Goal: Book appointment/travel/reservation

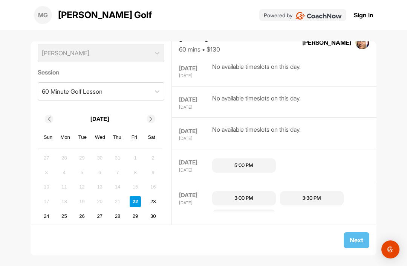
scroll to position [287, 0]
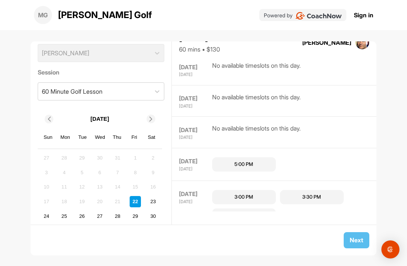
click at [244, 193] on div "3:00 PM" at bounding box center [243, 197] width 19 height 8
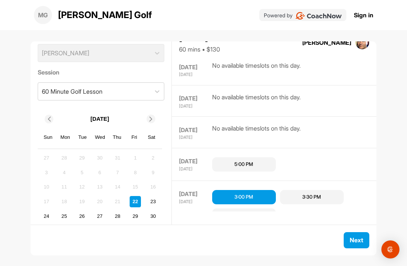
click at [358, 239] on button "Next" at bounding box center [356, 240] width 26 height 16
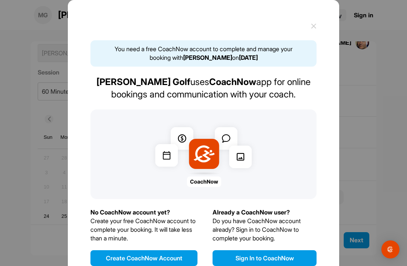
click at [144, 250] on button "Create CoachNow Account" at bounding box center [143, 258] width 107 height 16
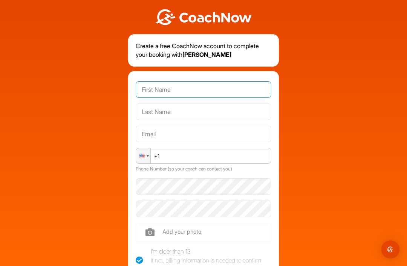
click at [190, 81] on input "text" at bounding box center [204, 89] width 136 height 17
type input "L"
type input "[PERSON_NAME]"
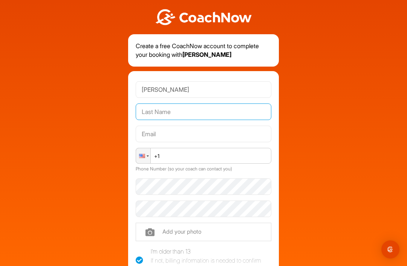
type input "Giggs"
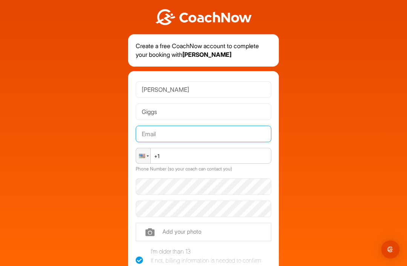
type input "[EMAIL_ADDRESS][DOMAIN_NAME]"
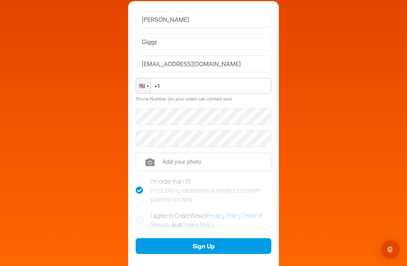
scroll to position [71, 0]
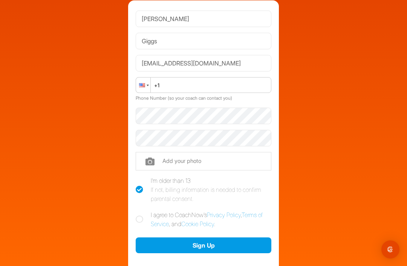
click at [145, 83] on div at bounding box center [142, 85] width 6 height 4
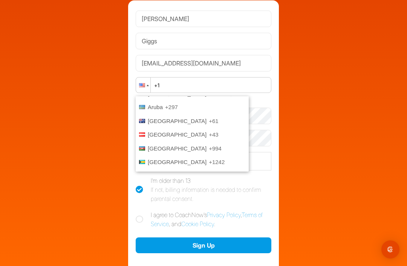
scroll to position [105, 0]
click at [162, 119] on span "[GEOGRAPHIC_DATA]" at bounding box center [177, 122] width 59 height 6
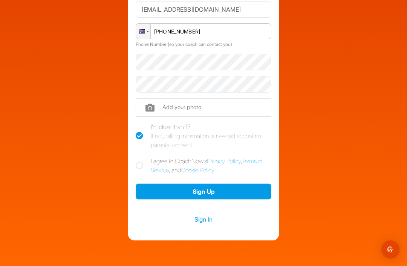
scroll to position [126, 0]
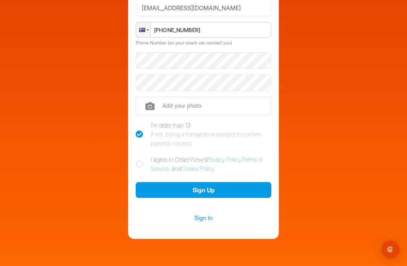
type input "[PHONE_NUMBER]"
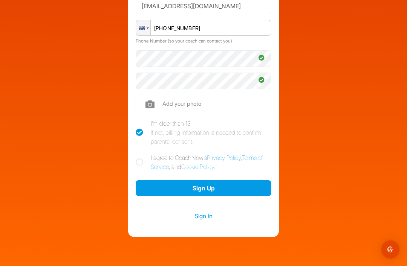
scroll to position [128, 0]
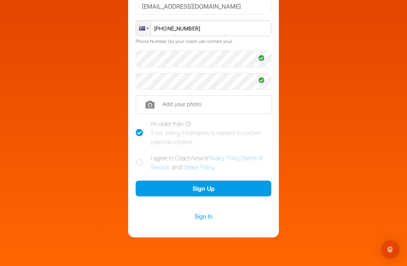
click at [141, 159] on icon at bounding box center [140, 163] width 8 height 8
click at [140, 154] on input "I agree to CoachNow's Privacy Policy , Terms of Service , and Cookie Policy ." at bounding box center [138, 156] width 5 height 5
checkbox input "true"
click at [201, 181] on button "Sign Up" at bounding box center [204, 189] width 136 height 16
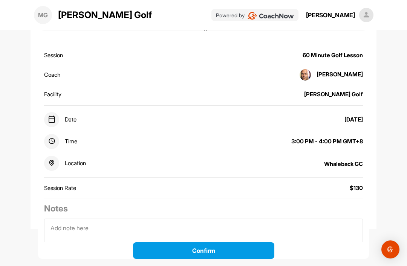
scroll to position [66, 0]
click at [198, 247] on button "Confirm" at bounding box center [203, 250] width 141 height 17
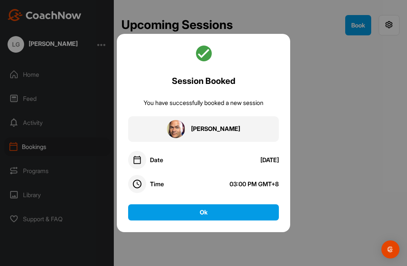
click at [204, 204] on button "Ok" at bounding box center [203, 212] width 151 height 16
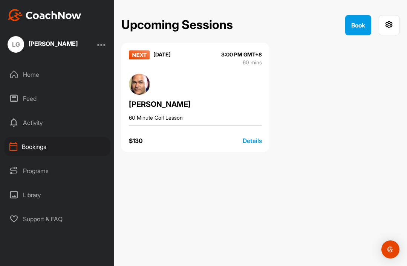
click at [356, 24] on button "Book" at bounding box center [358, 25] width 26 height 20
click at [250, 141] on div "Details" at bounding box center [251, 140] width 19 height 9
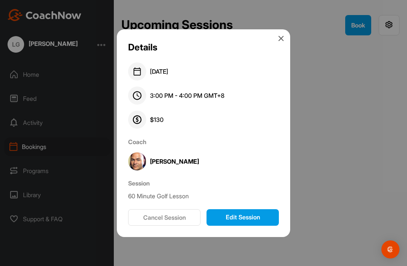
click at [282, 41] on icon at bounding box center [281, 38] width 6 height 6
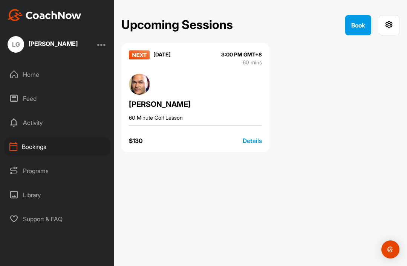
click at [43, 75] on div "Home" at bounding box center [57, 74] width 106 height 19
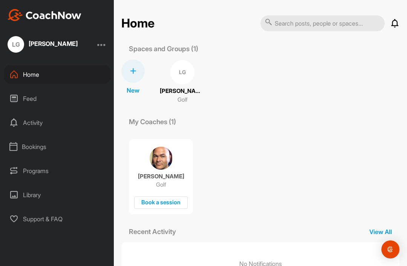
click at [59, 122] on div "Activity" at bounding box center [57, 122] width 106 height 19
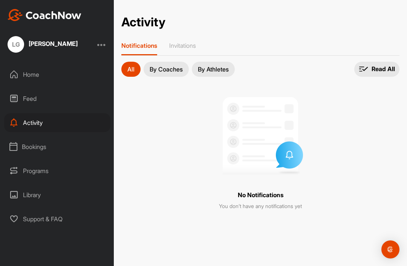
click at [61, 149] on div "Bookings" at bounding box center [57, 146] width 106 height 19
